Goal: Check status: Check status

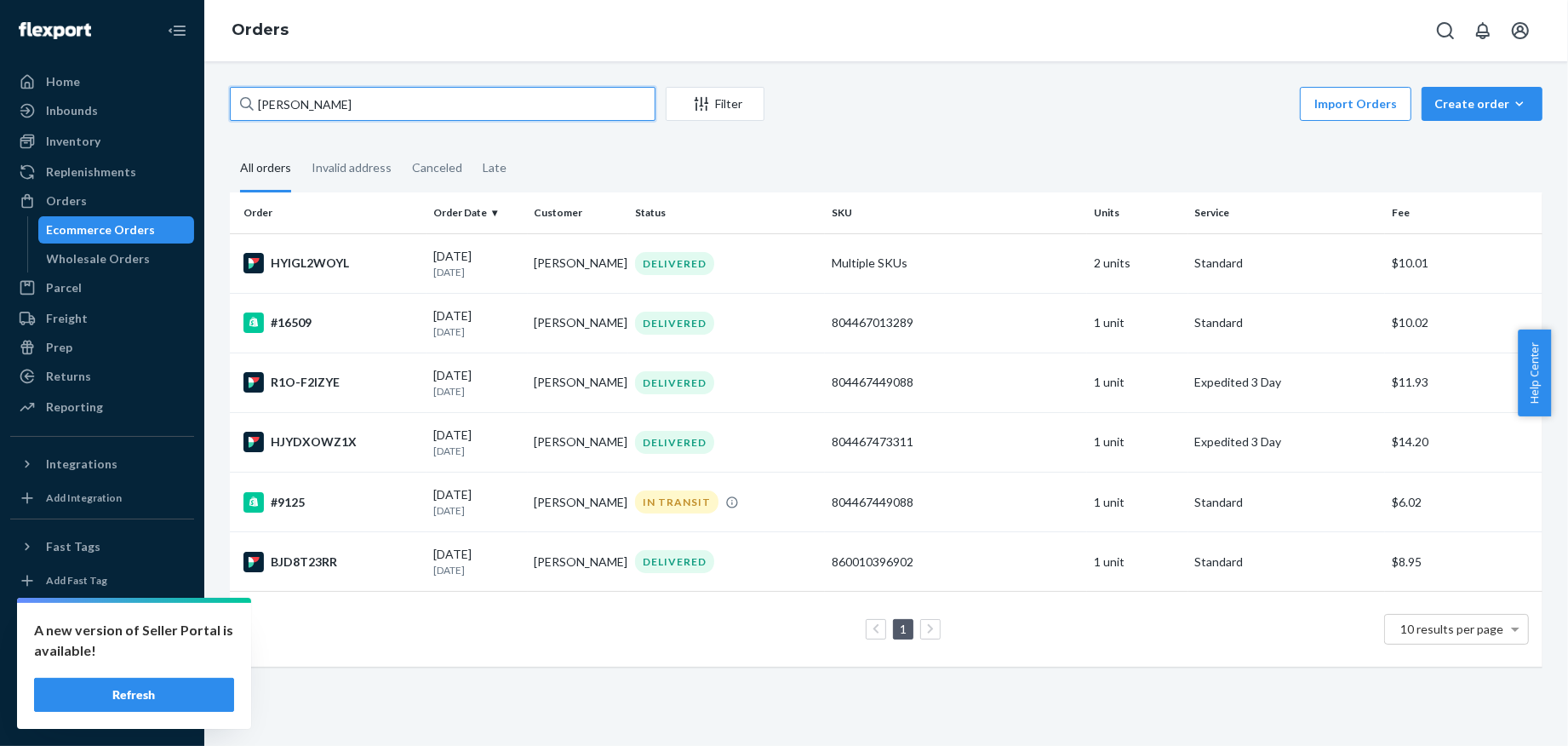
click at [393, 107] on input "[PERSON_NAME]" at bounding box center [443, 105] width 426 height 35
paste input "[PERSON_NAME]"
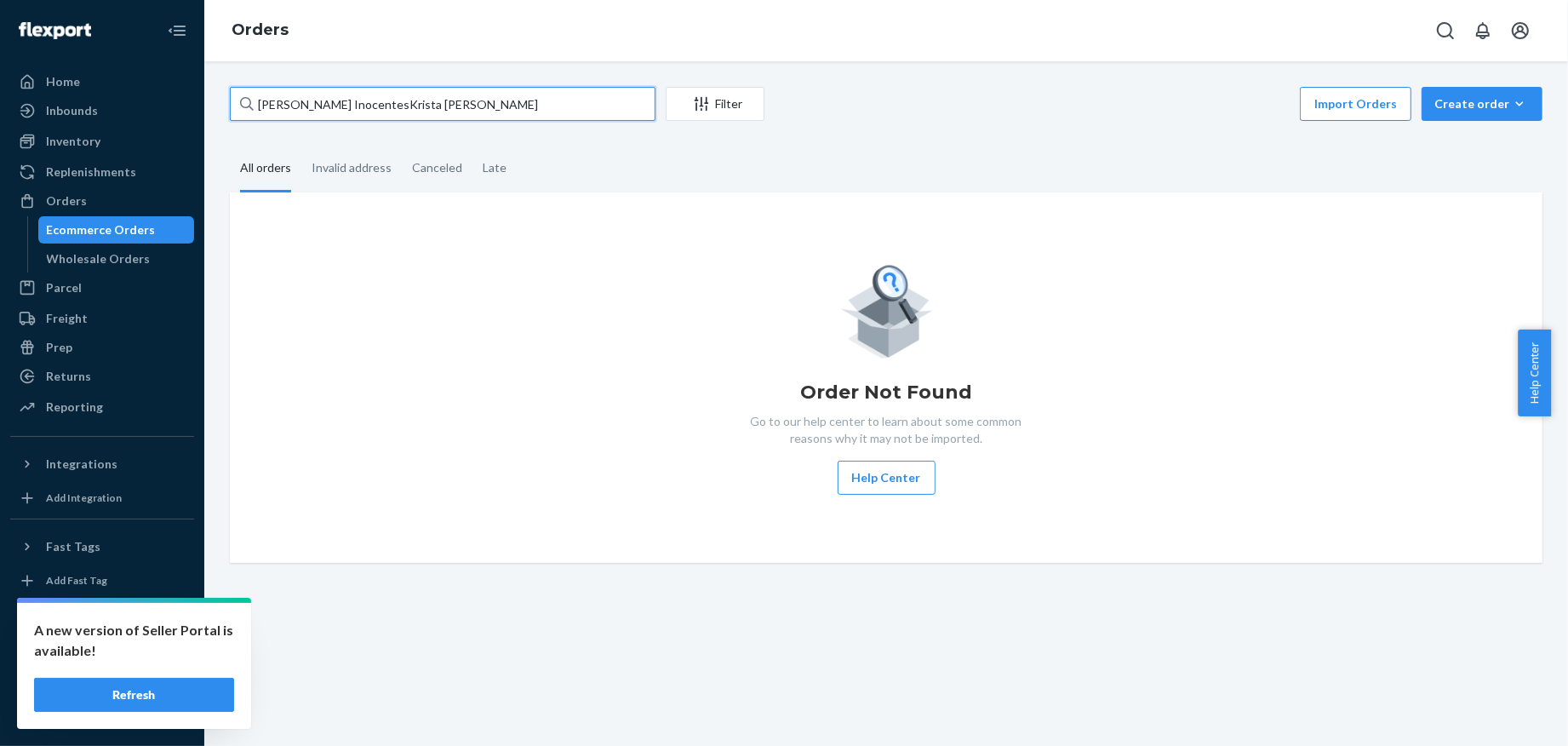
click at [449, 120] on input "[PERSON_NAME] InocentesKrista [PERSON_NAME]" at bounding box center [443, 105] width 426 height 35
click at [448, 115] on input "[PERSON_NAME] InocentesKrista [PERSON_NAME]" at bounding box center [443, 105] width 426 height 35
paste input "text"
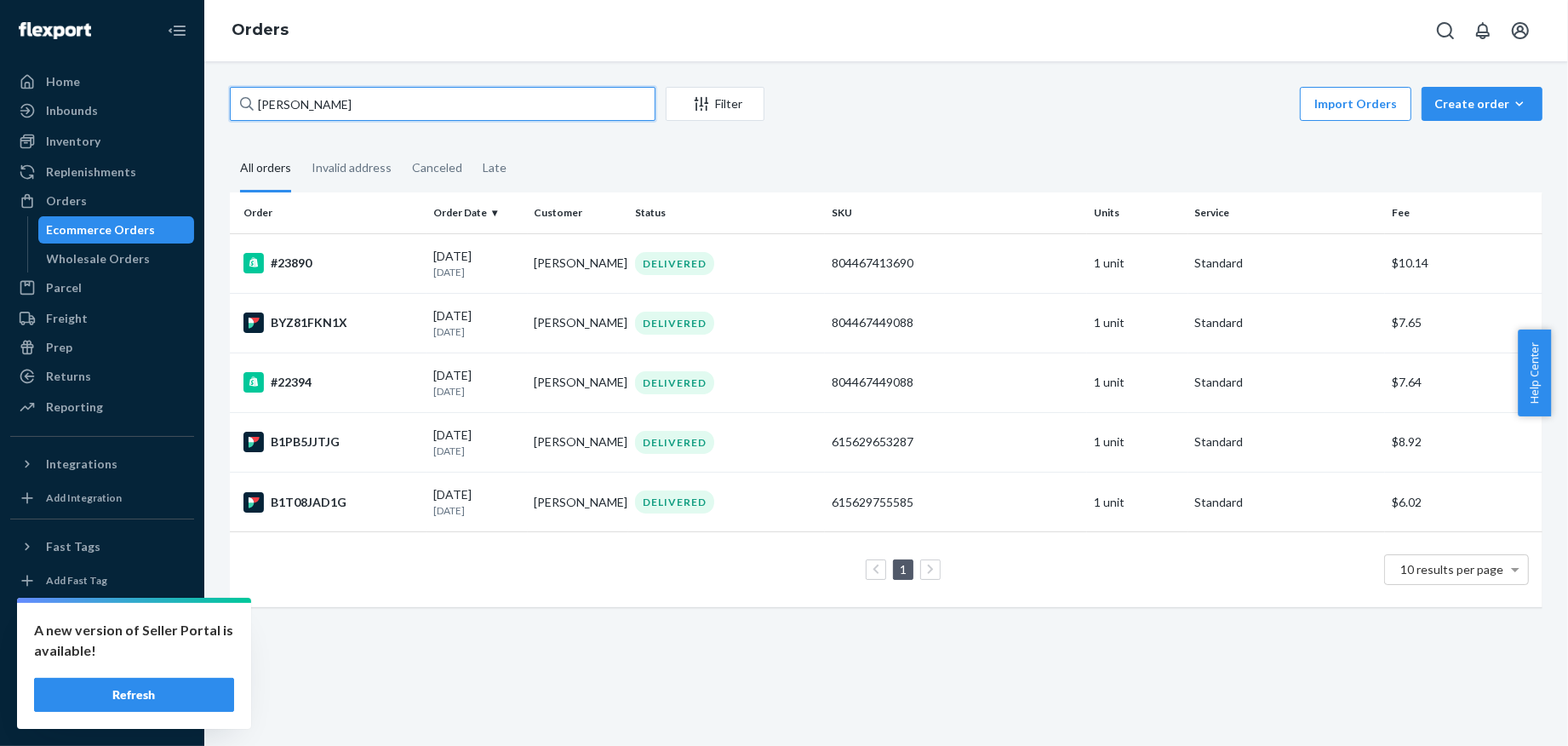
type input "[PERSON_NAME]"
click at [358, 263] on div "#23890" at bounding box center [332, 263] width 176 height 20
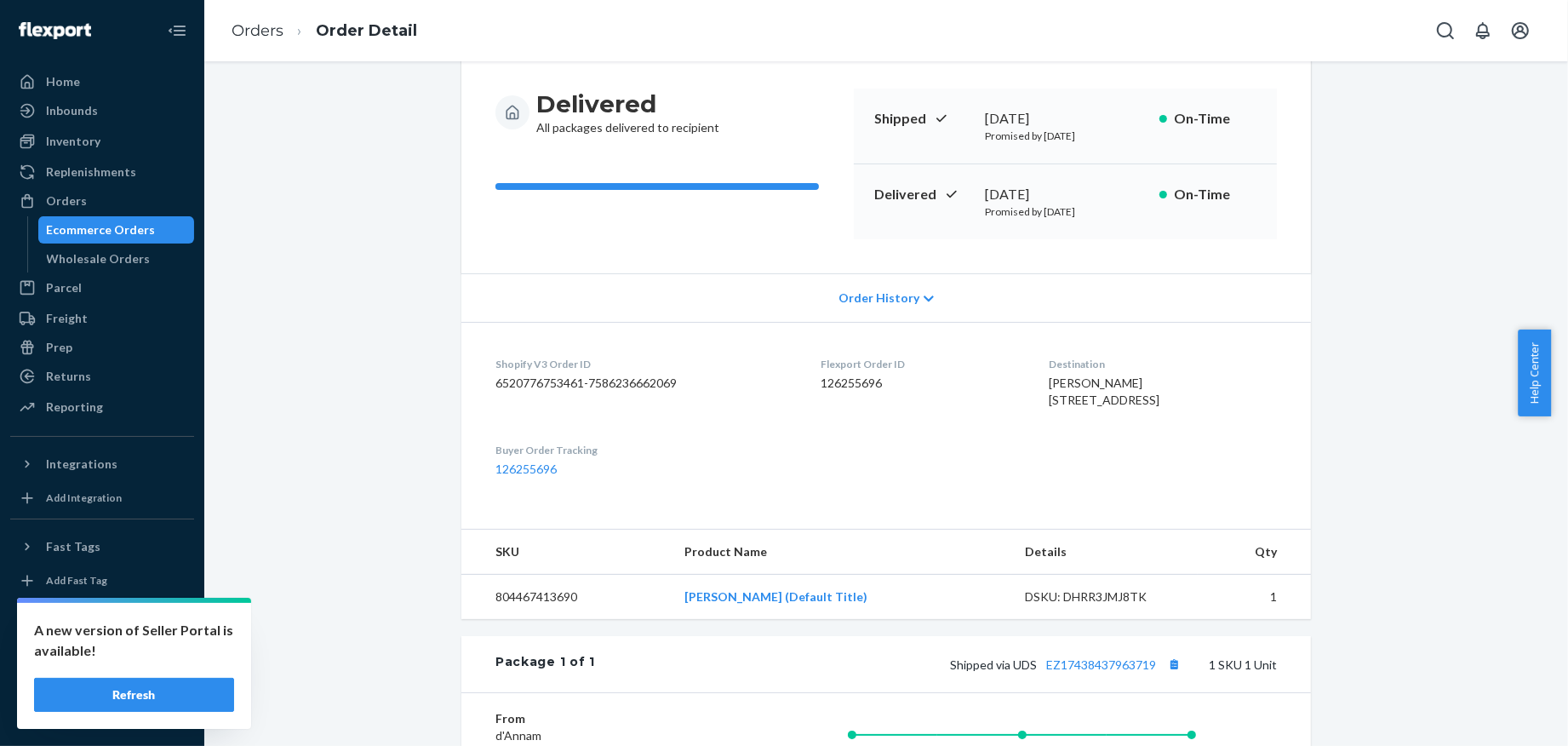
scroll to position [56, 0]
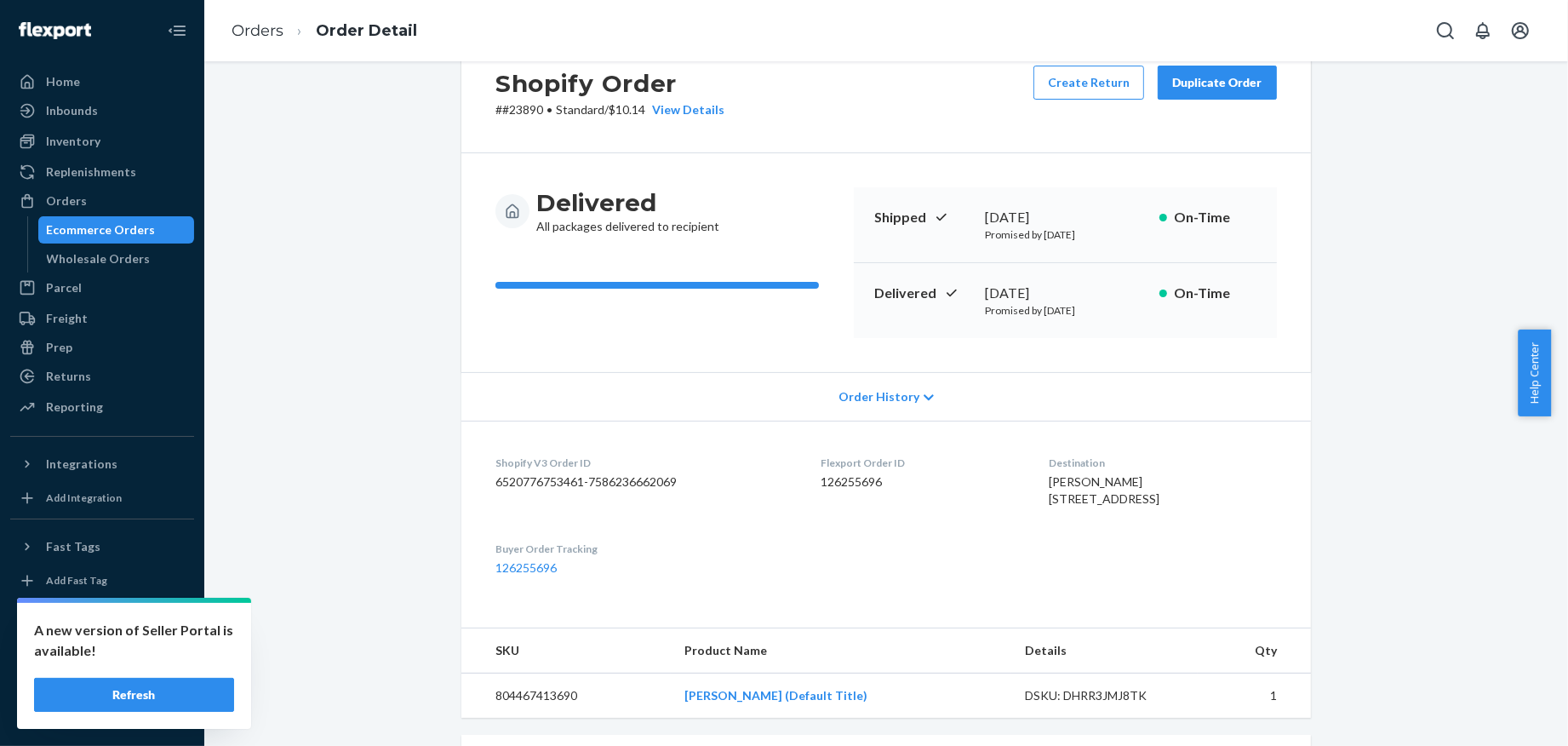
click at [522, 99] on h2 "Shopify Order" at bounding box center [610, 82] width 229 height 35
click at [525, 109] on p "# #23890 • Standard / $10.14 View Details" at bounding box center [610, 110] width 229 height 17
copy p "23890"
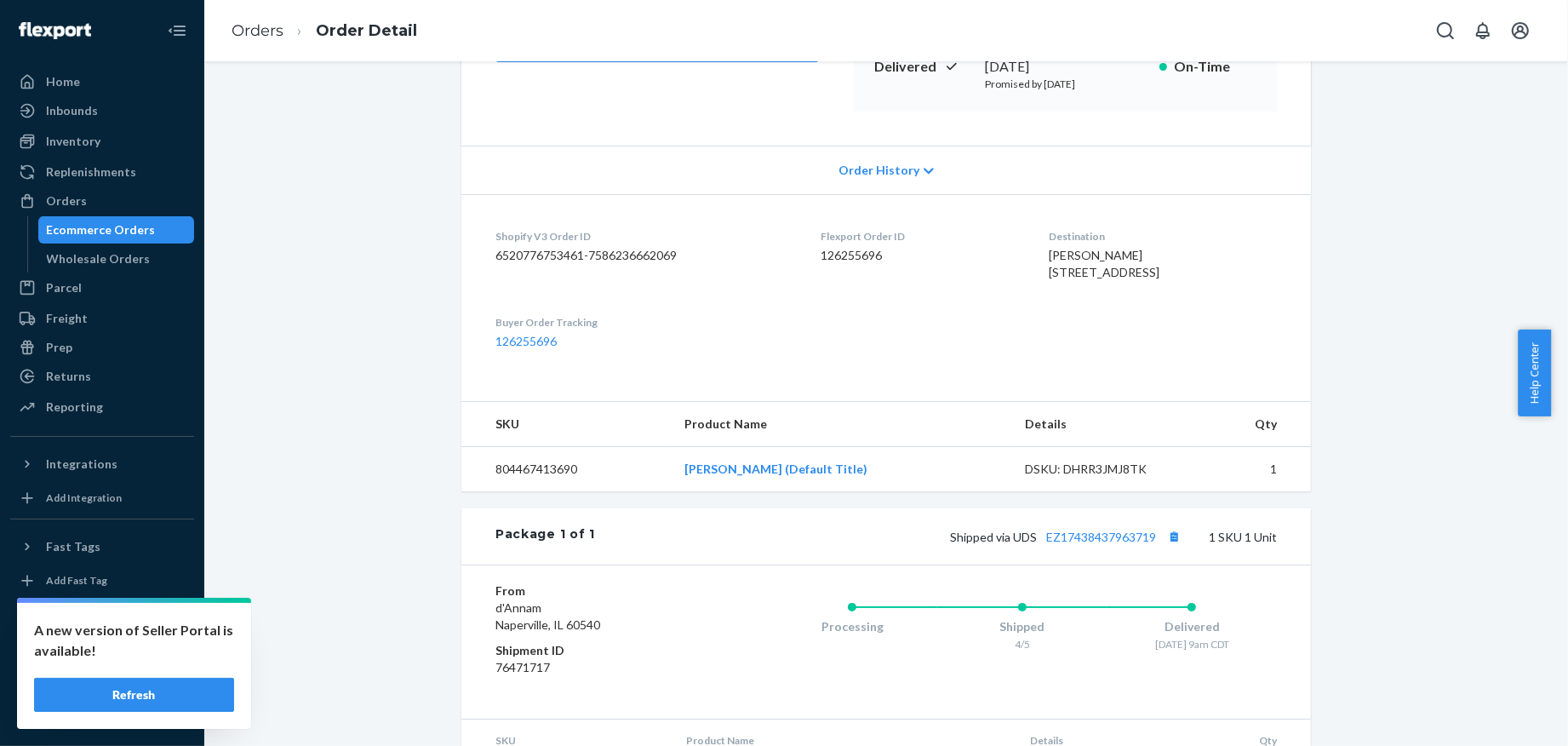
drag, startPoint x: 1053, startPoint y: 308, endPoint x: 1021, endPoint y: 255, distance: 61.9
click at [1021, 255] on dl "Shopify V3 Order ID 6520776753461-7586236662069 Flexport Order ID 126255696 Des…" at bounding box center [886, 289] width 849 height 190
copy span "[PERSON_NAME] [STREET_ADDRESS]"
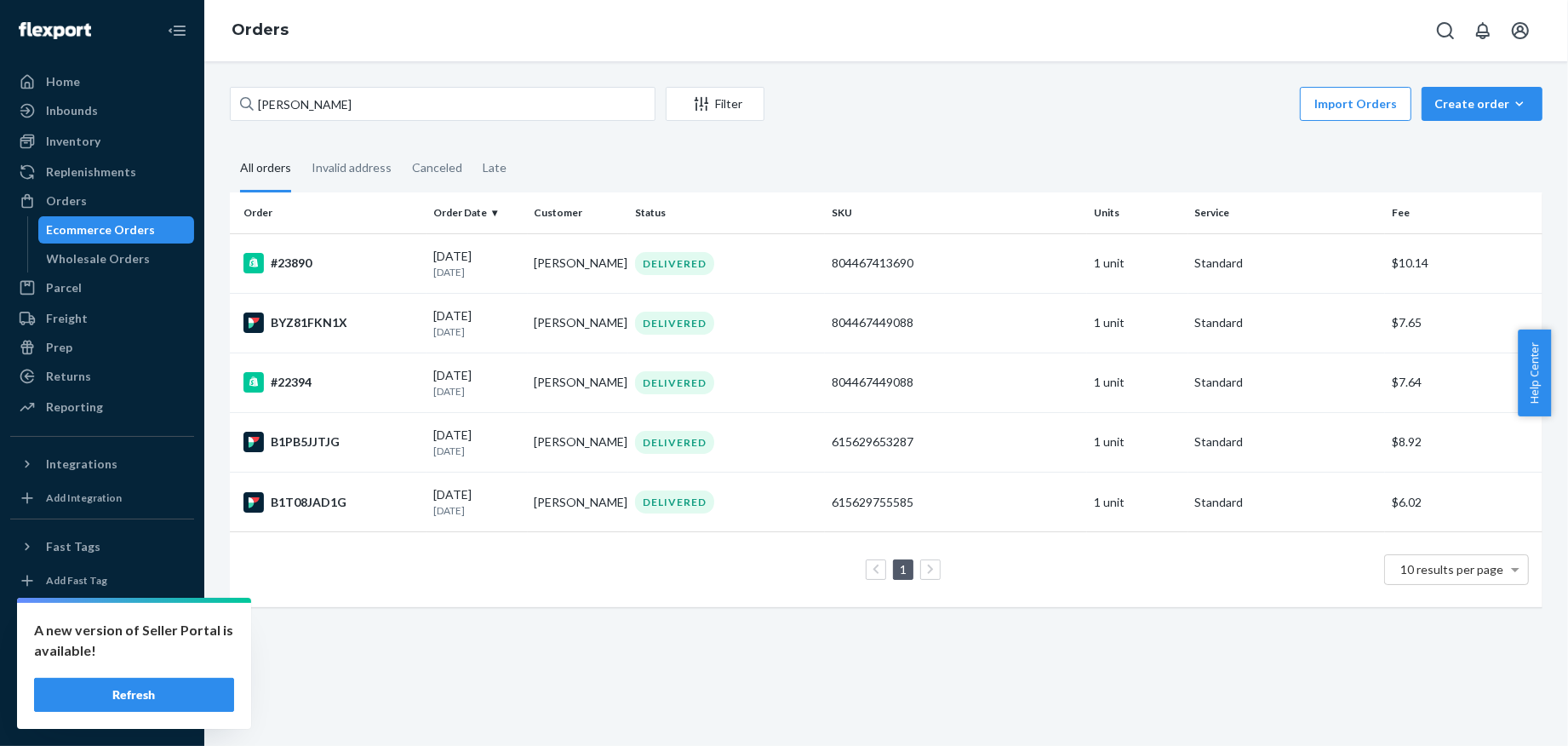
click at [380, 503] on div "B1T08JAD1G" at bounding box center [332, 501] width 176 height 20
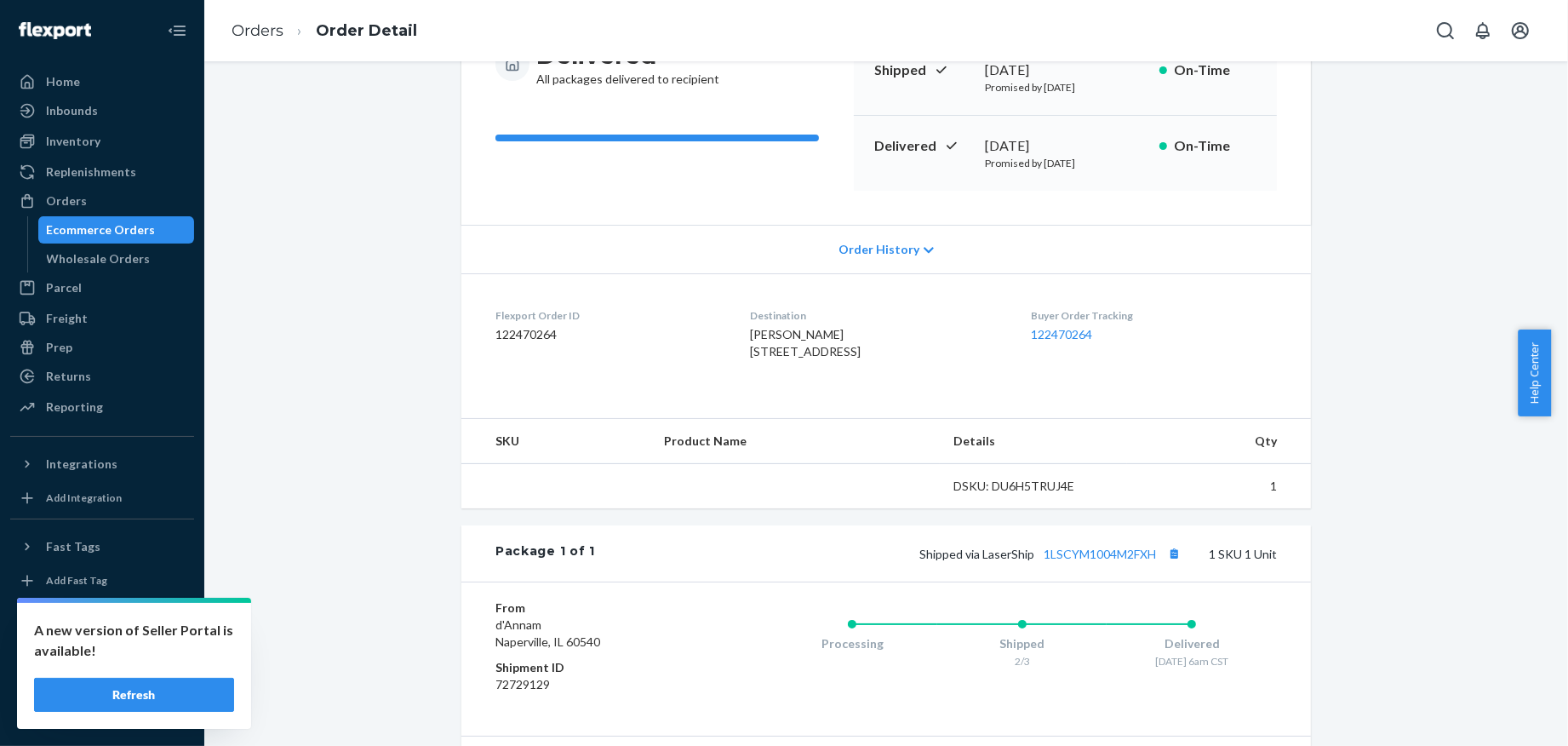
scroll to position [334, 0]
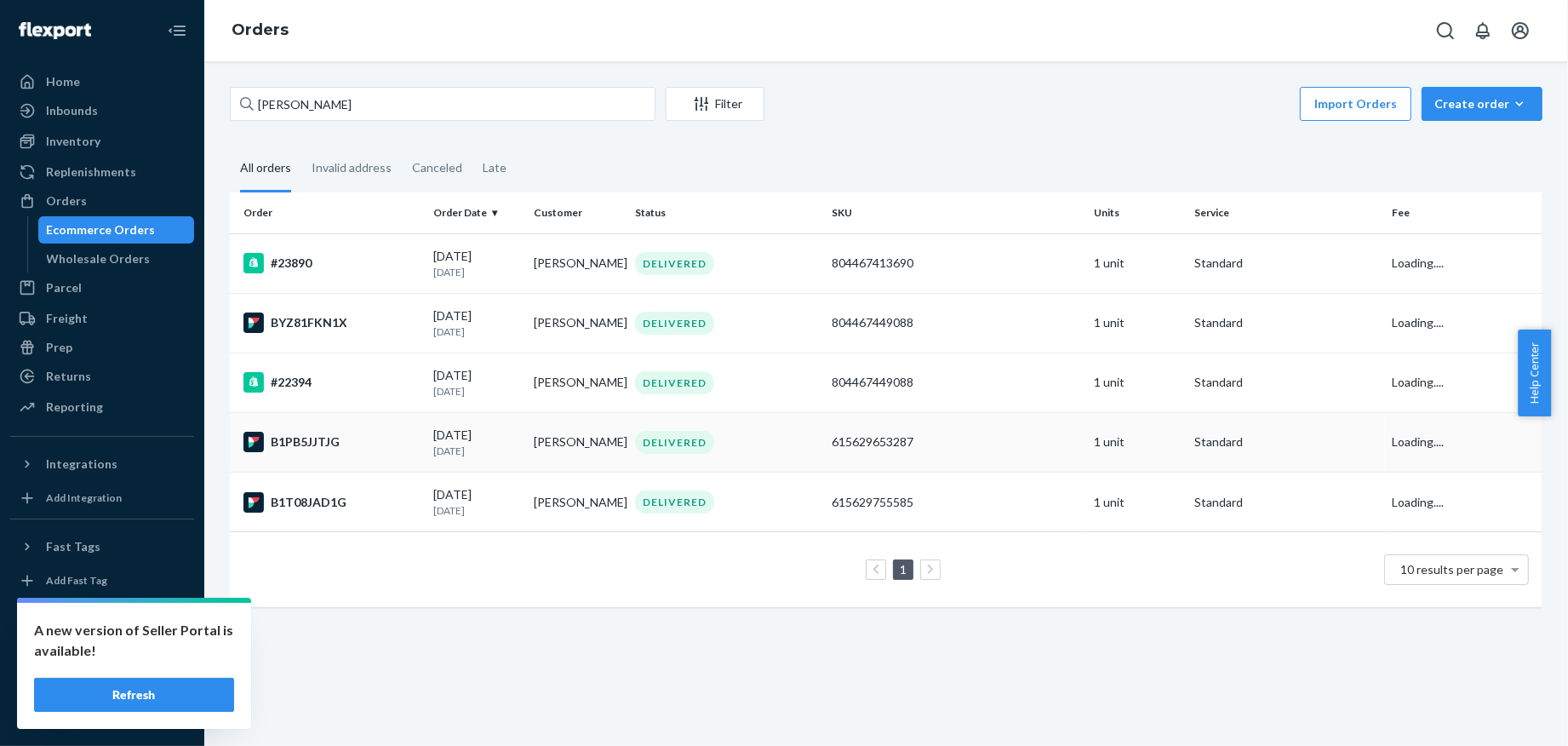
click at [389, 448] on div "B1PB5JJTJG" at bounding box center [332, 441] width 176 height 20
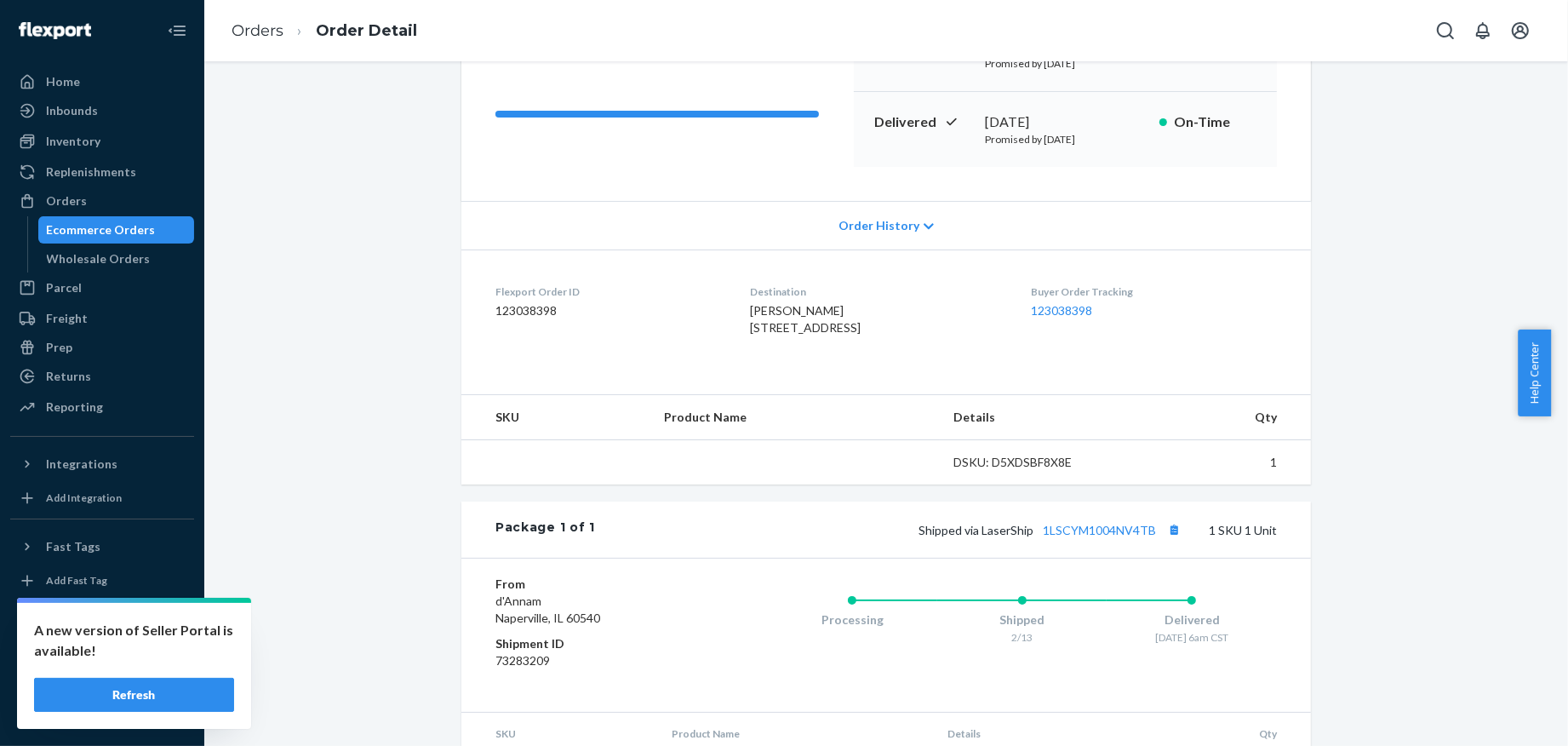
scroll to position [334, 0]
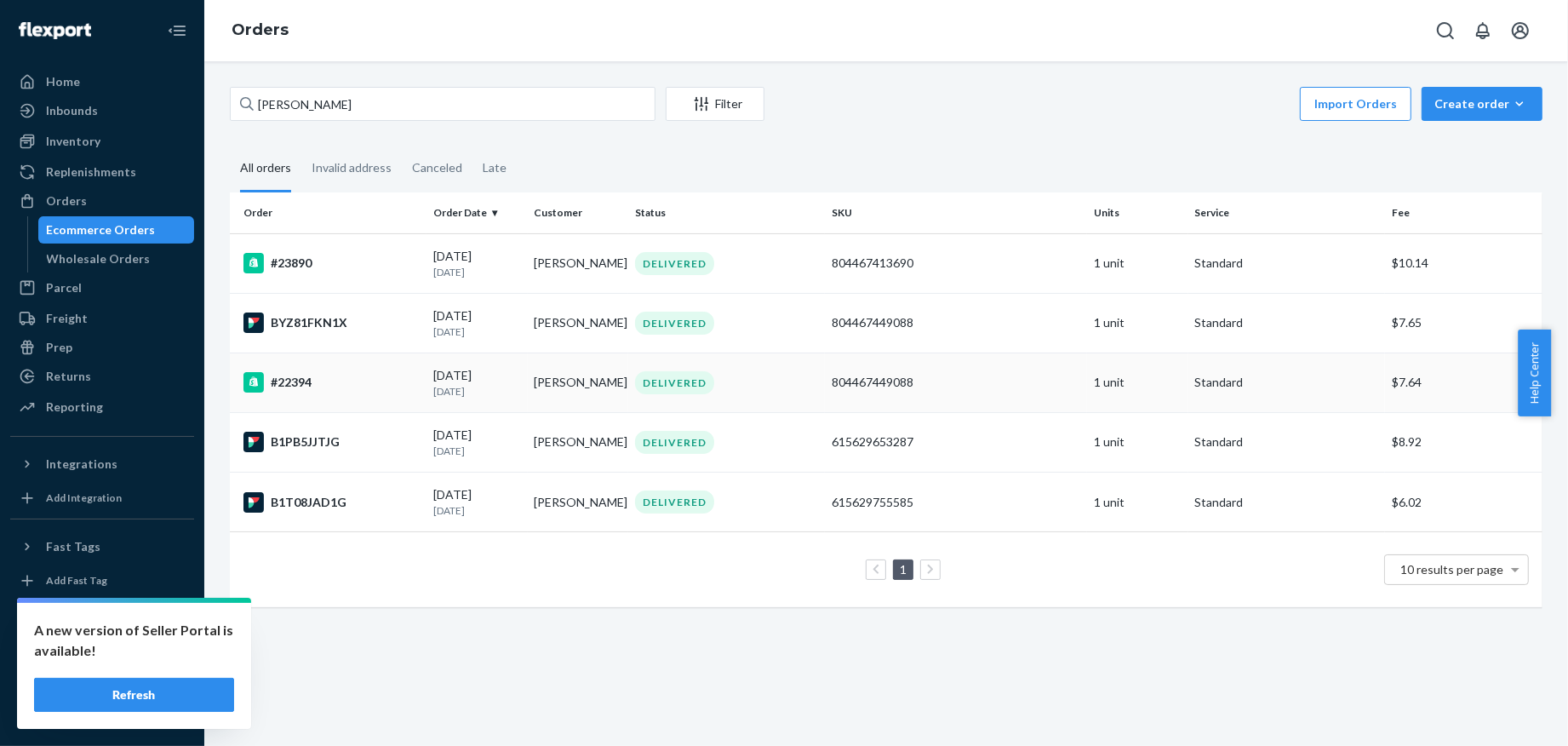
click at [405, 376] on div "#22394" at bounding box center [332, 382] width 176 height 20
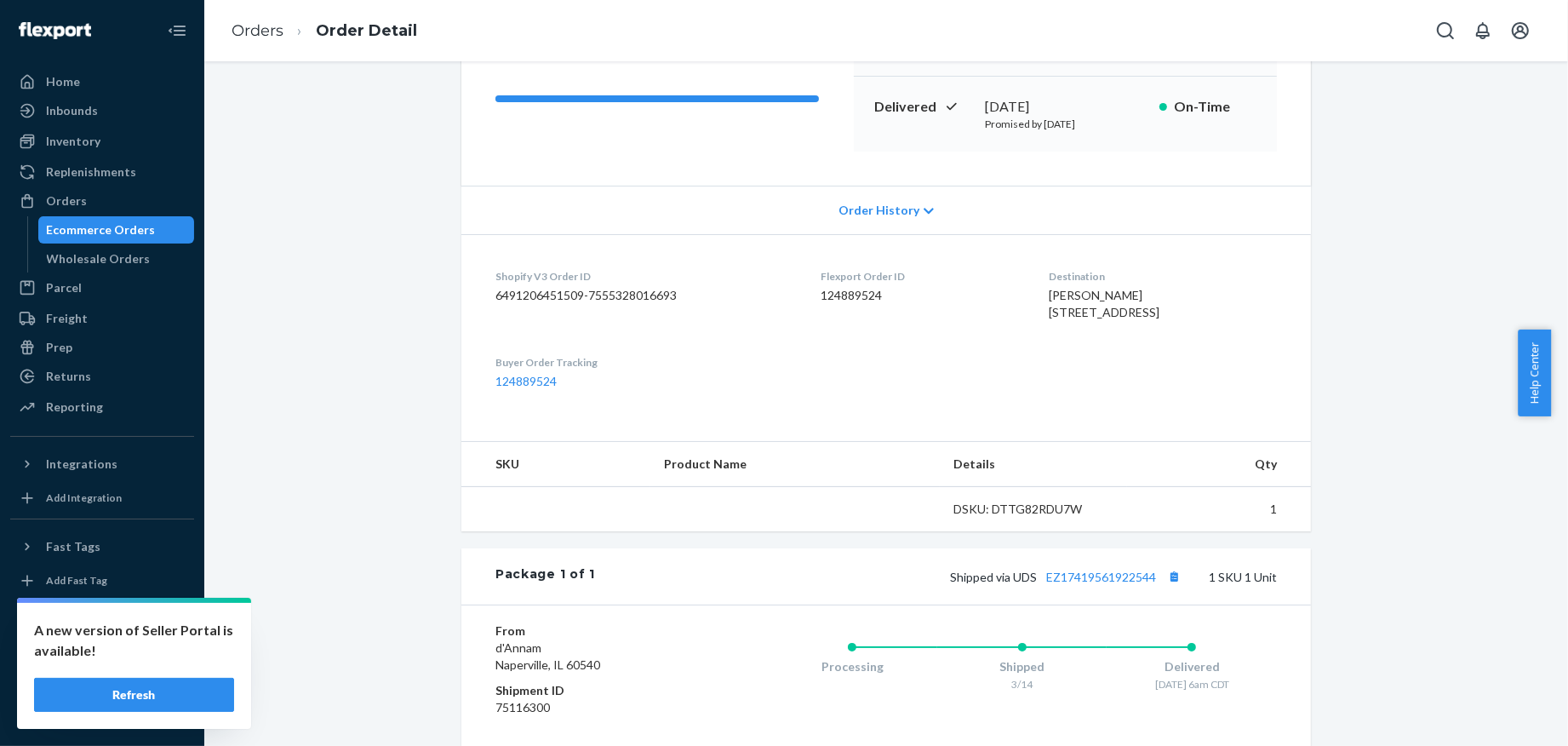
scroll to position [396, 0]
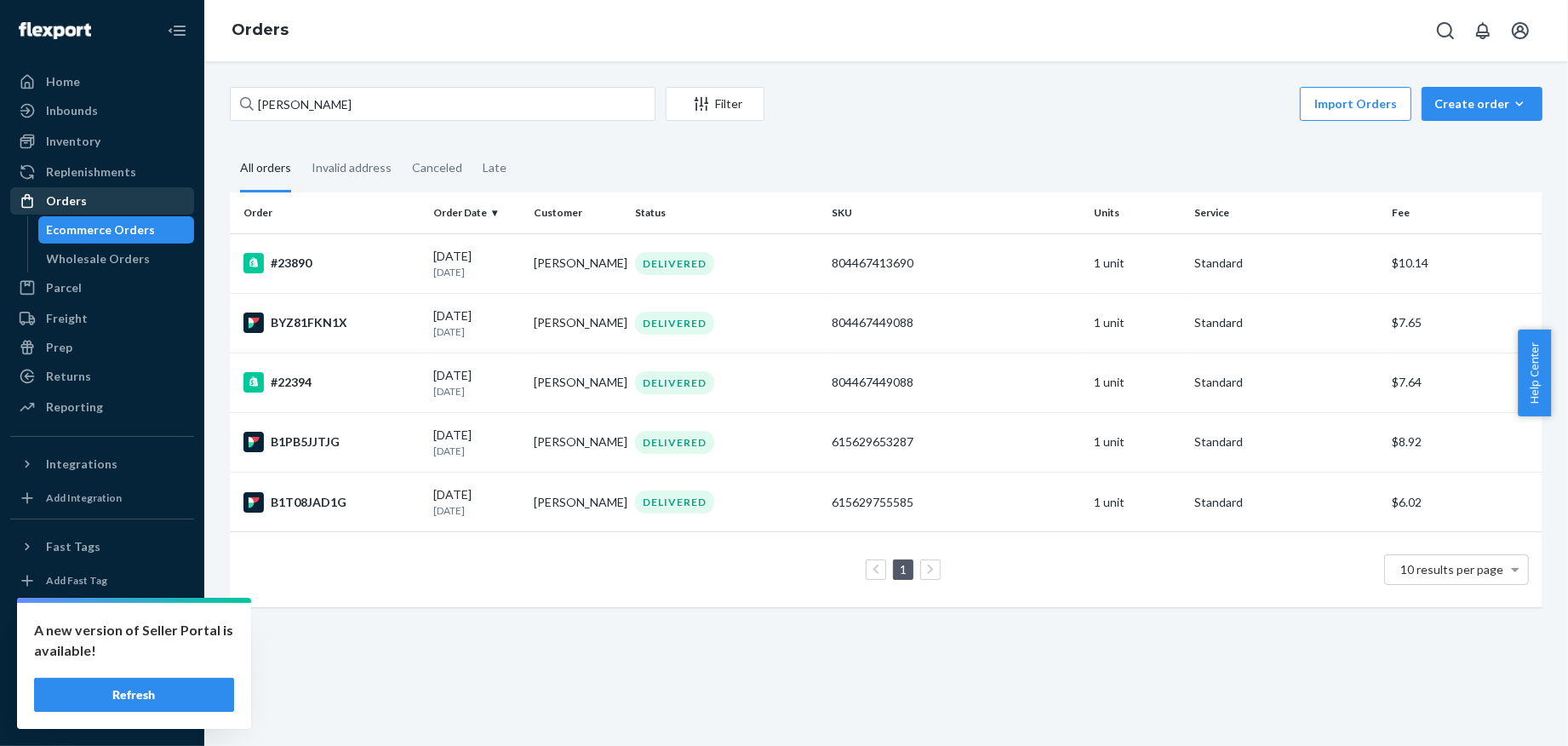
click at [325, 321] on div "BYZ81FKN1X" at bounding box center [332, 322] width 176 height 20
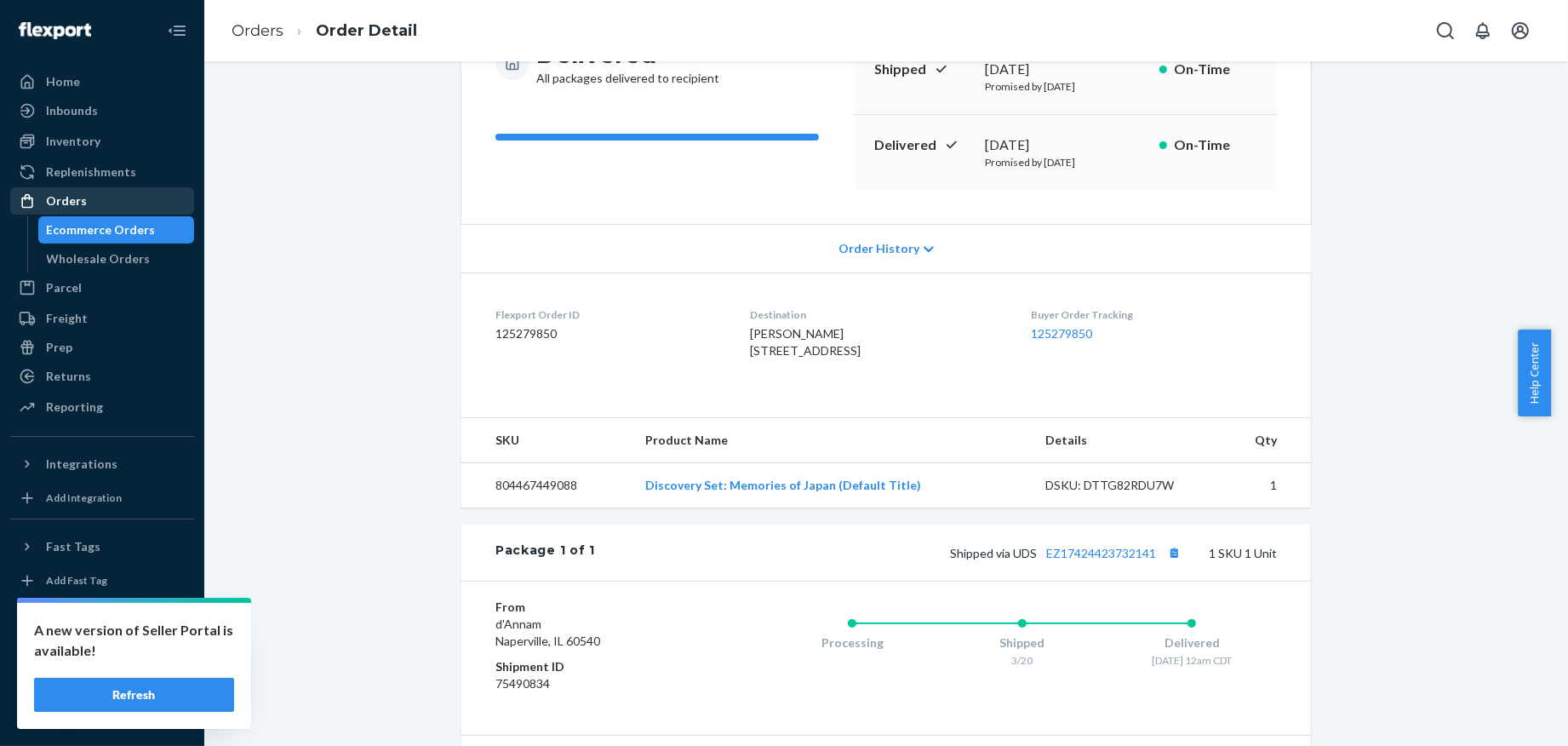
scroll to position [334, 0]
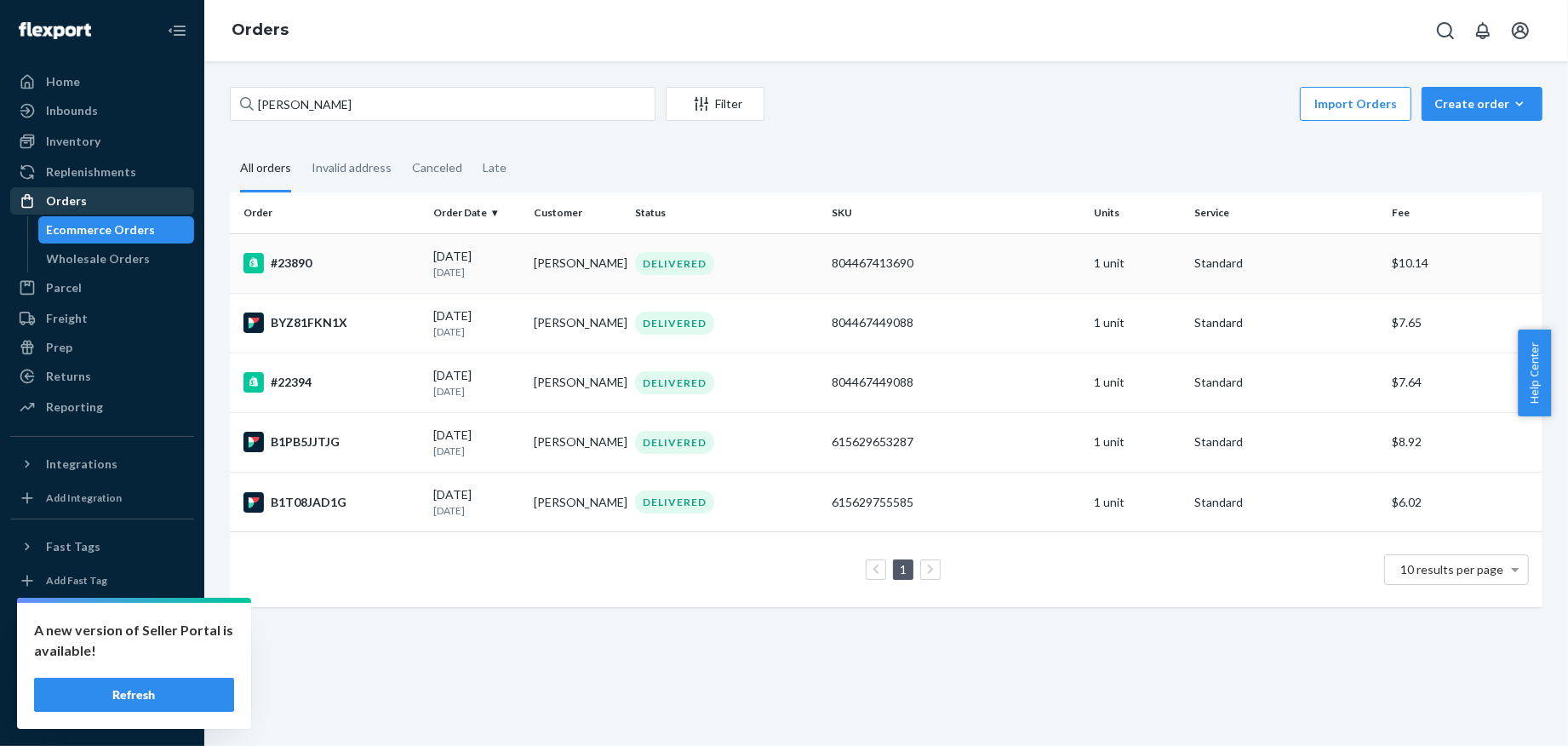
click at [475, 248] on div "[DATE] [DATE]" at bounding box center [476, 263] width 87 height 32
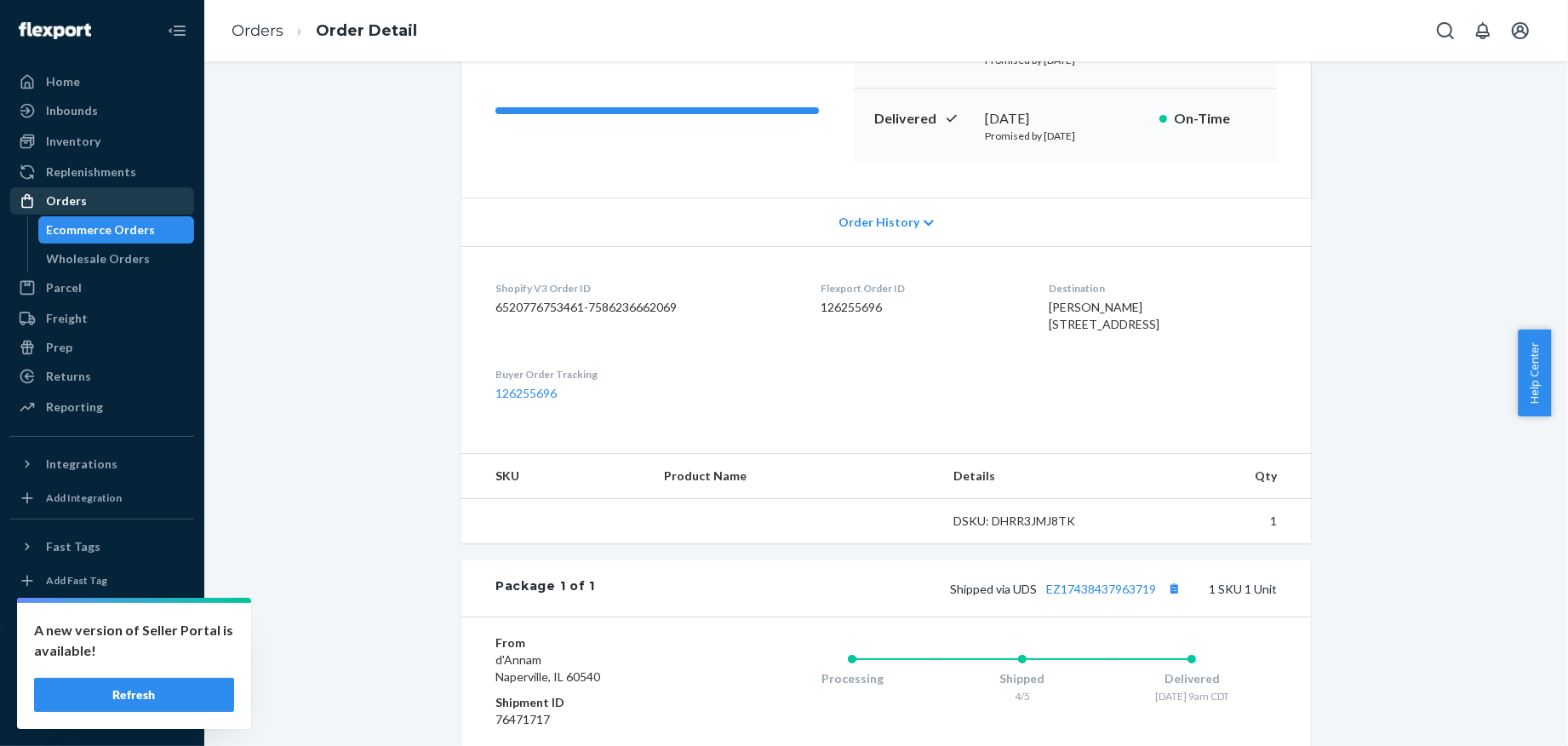
scroll to position [396, 0]
